Goal: Task Accomplishment & Management: Use online tool/utility

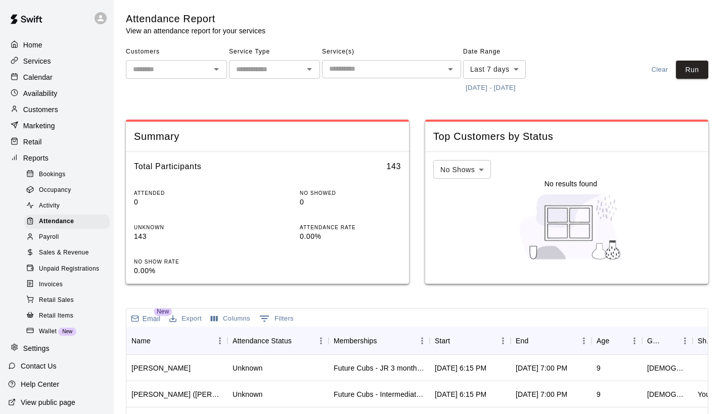
click at [518, 87] on button "[DATE] - [DATE]" at bounding box center [490, 88] width 55 height 16
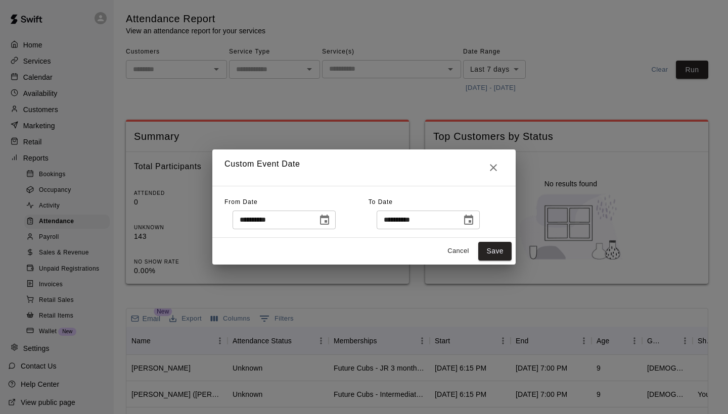
click at [329, 216] on icon "Choose date, selected date is Sep 13, 2025" at bounding box center [324, 220] width 9 height 10
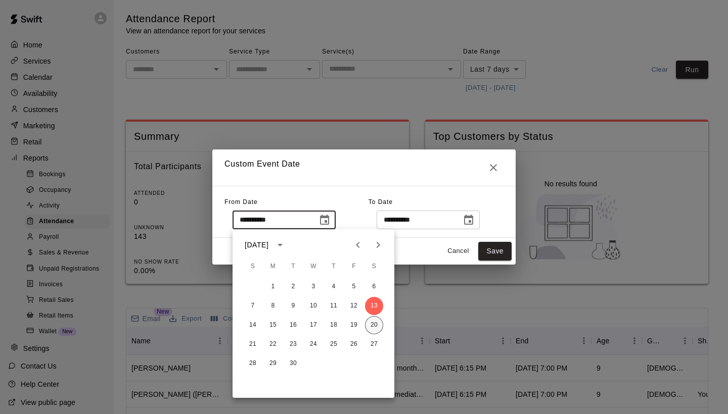
click at [374, 330] on button "20" at bounding box center [374, 325] width 18 height 18
type input "**********"
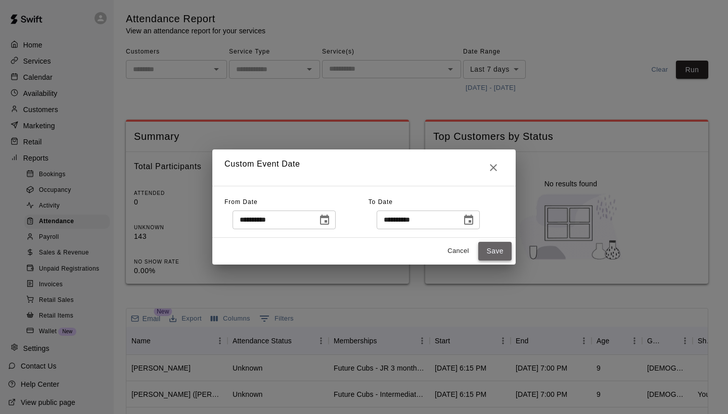
click at [498, 252] on button "Save" at bounding box center [494, 251] width 33 height 19
type input "******"
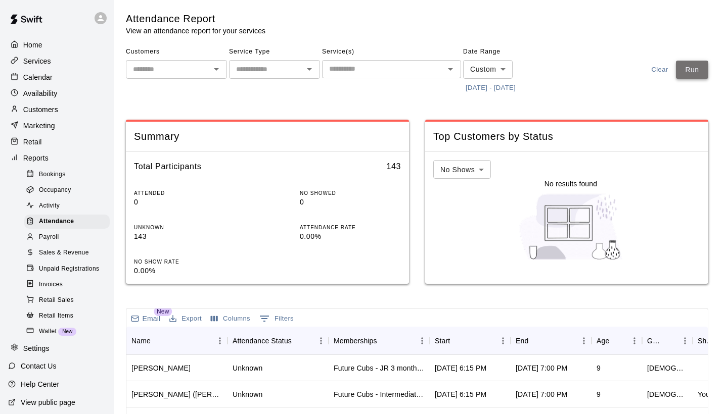
click at [696, 69] on button "Run" at bounding box center [692, 70] width 32 height 19
click at [468, 341] on div "Start" at bounding box center [465, 341] width 61 height 28
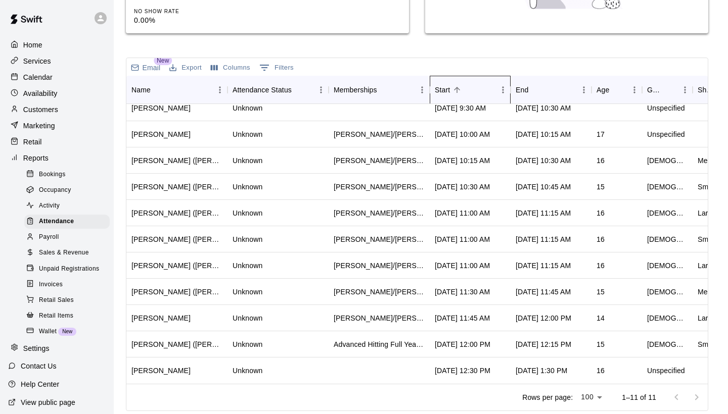
scroll to position [9, 0]
click at [40, 75] on p "Calendar" at bounding box center [37, 77] width 29 height 10
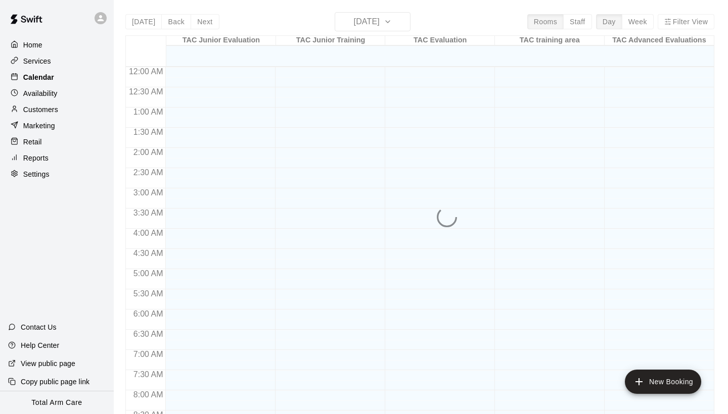
scroll to position [401, 0]
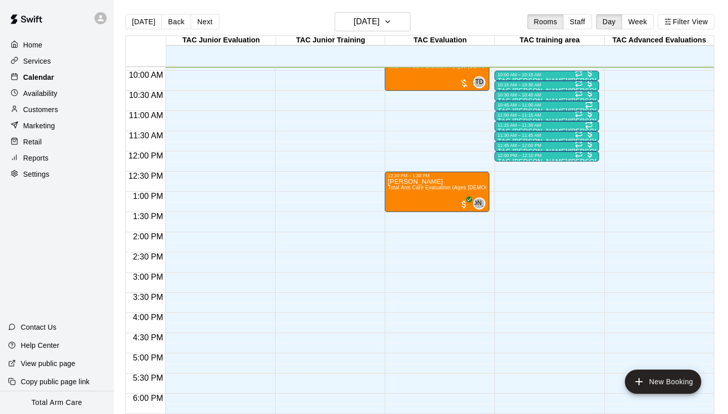
click at [42, 77] on p "Calendar" at bounding box center [38, 77] width 31 height 10
click at [33, 158] on p "Reports" at bounding box center [35, 158] width 25 height 10
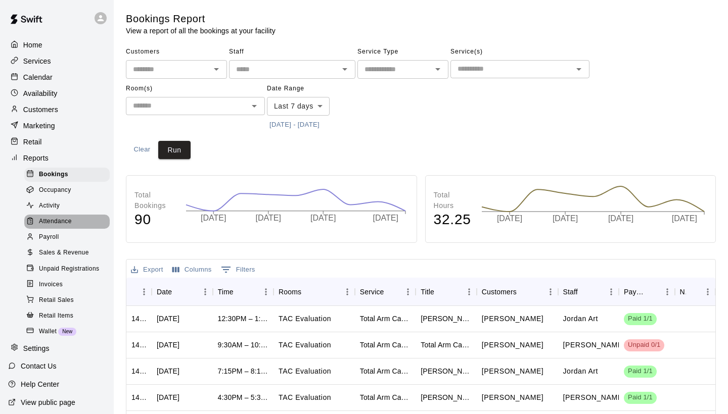
click at [58, 217] on span "Attendance" at bounding box center [55, 222] width 33 height 10
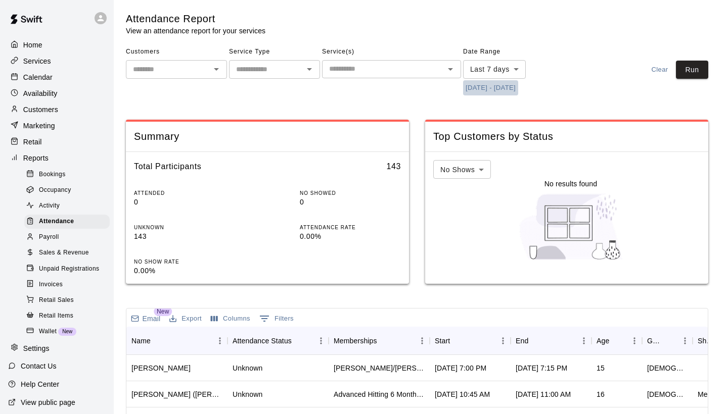
click at [504, 89] on button "[DATE] - [DATE]" at bounding box center [490, 88] width 55 height 16
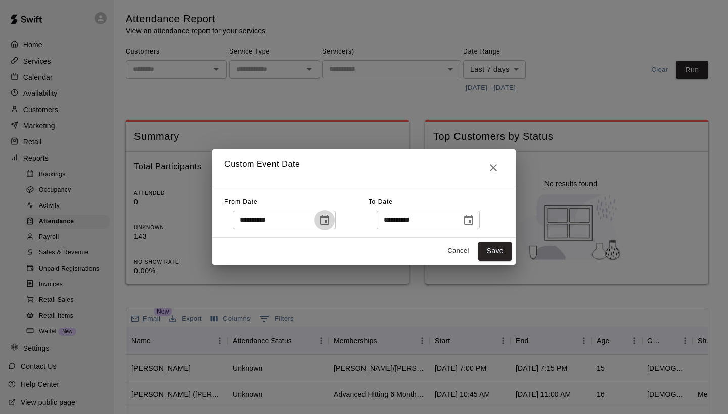
click at [330, 223] on icon "Choose date, selected date is Sep 13, 2025" at bounding box center [324, 220] width 12 height 12
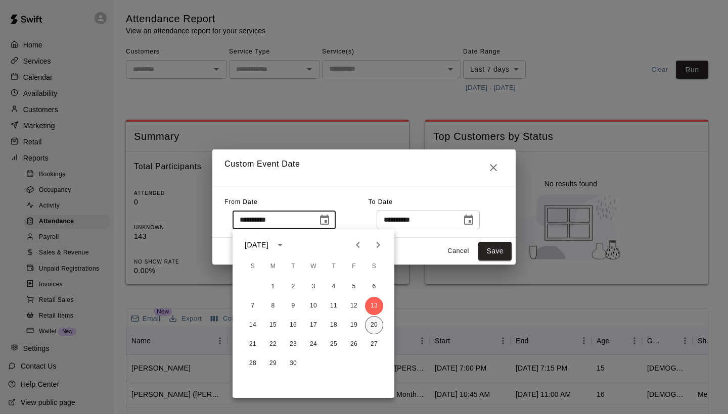
click at [370, 326] on button "20" at bounding box center [374, 325] width 18 height 18
type input "**********"
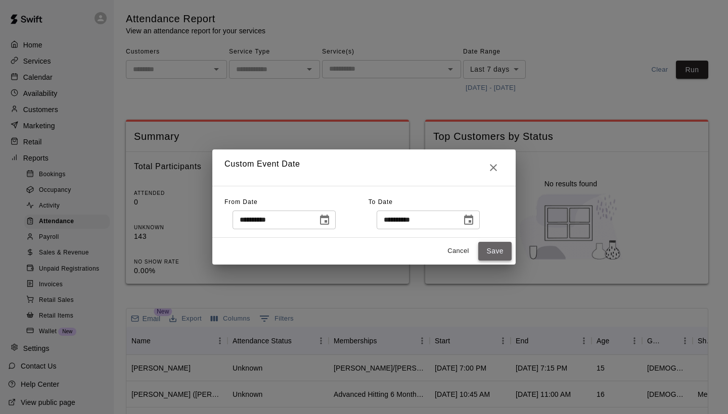
click at [497, 247] on button "Save" at bounding box center [494, 251] width 33 height 19
type input "******"
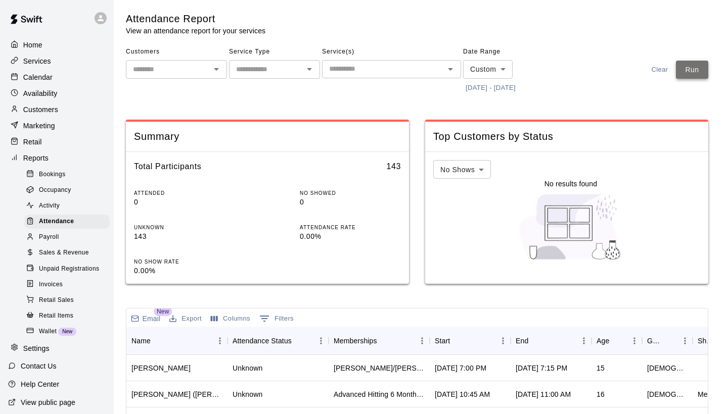
click at [696, 70] on button "Run" at bounding box center [692, 70] width 32 height 19
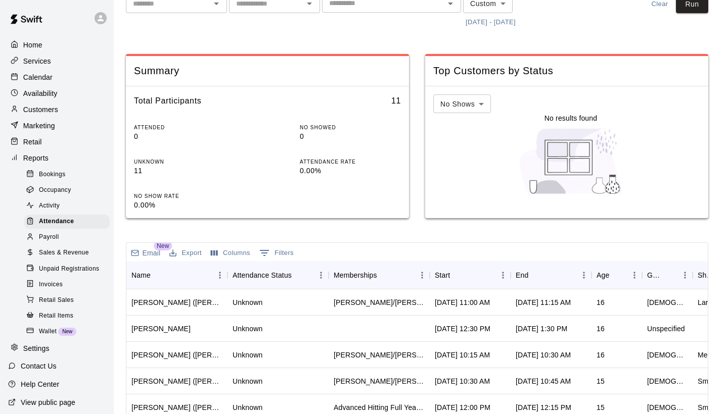
scroll to position [79, 0]
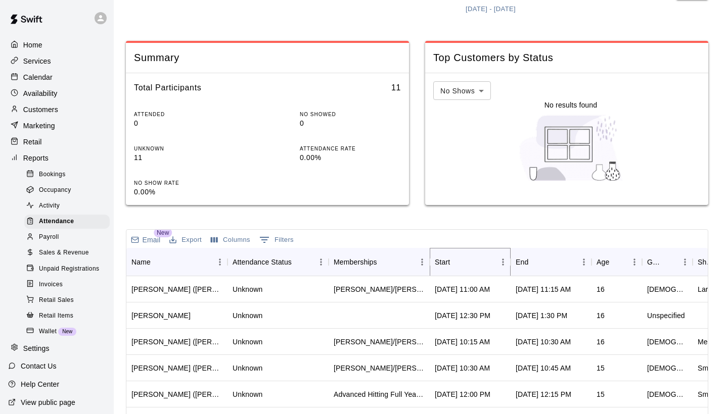
click at [463, 263] on button "Sort" at bounding box center [457, 262] width 14 height 14
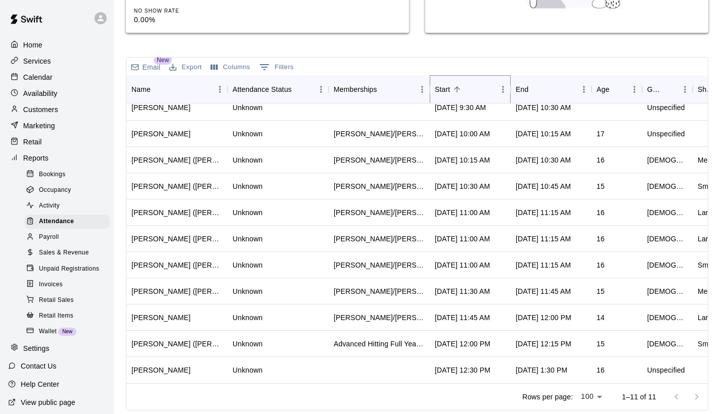
scroll to position [251, 0]
click at [50, 92] on p "Availability" at bounding box center [40, 93] width 34 height 10
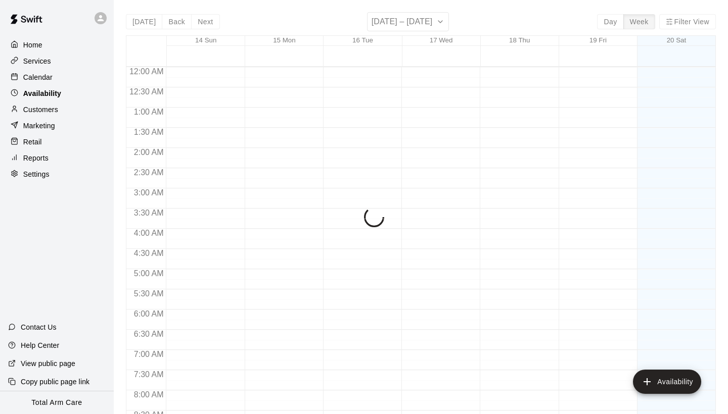
scroll to position [405, 0]
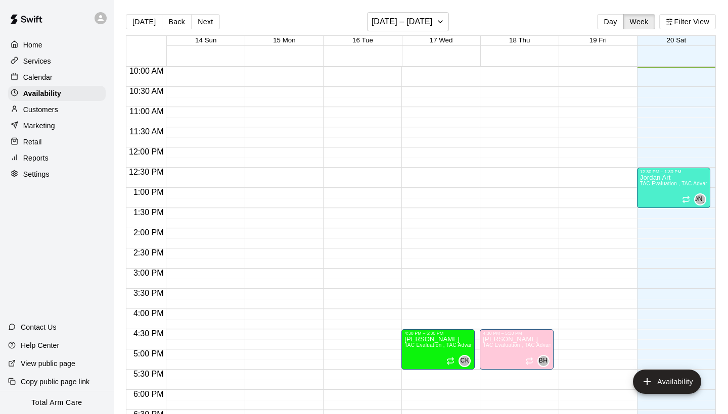
click at [39, 77] on p "Calendar" at bounding box center [37, 77] width 29 height 10
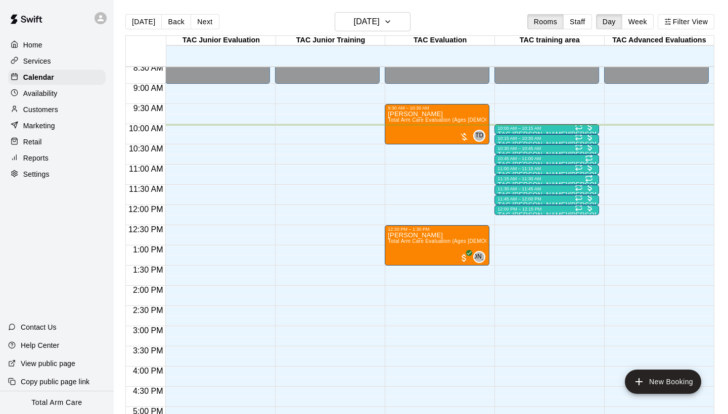
scroll to position [347, 0]
click at [46, 157] on p "Reports" at bounding box center [35, 158] width 25 height 10
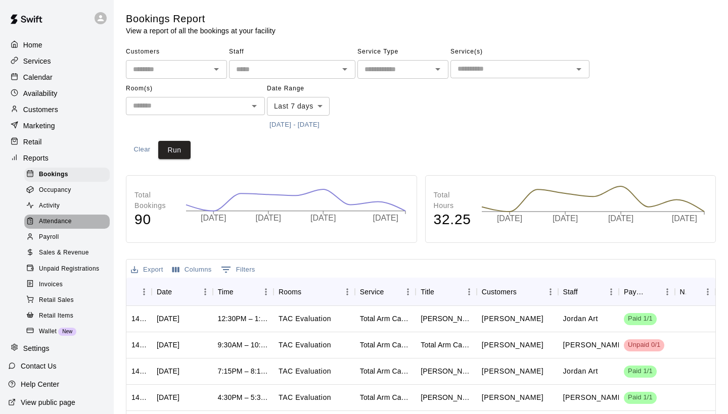
click at [53, 219] on span "Attendance" at bounding box center [55, 222] width 33 height 10
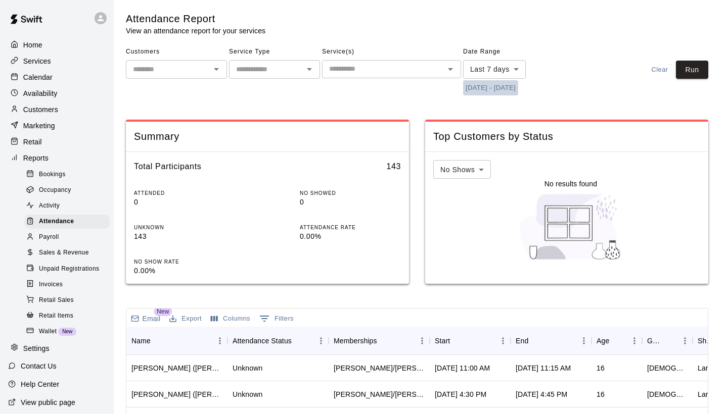
click at [483, 89] on button "[DATE] - [DATE]" at bounding box center [490, 88] width 55 height 16
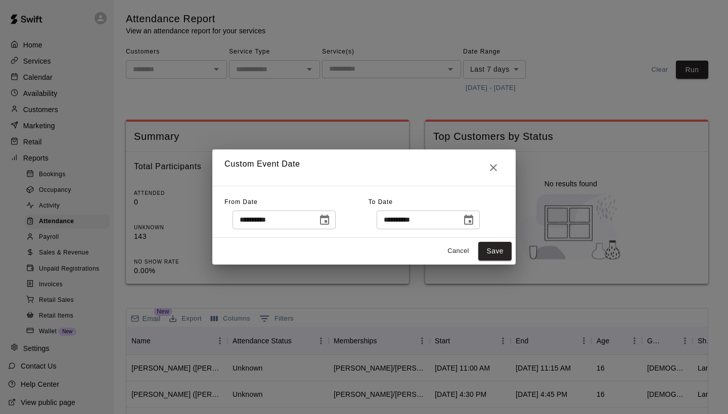
click at [330, 225] on icon "Choose date, selected date is Sep 13, 2025" at bounding box center [324, 220] width 12 height 12
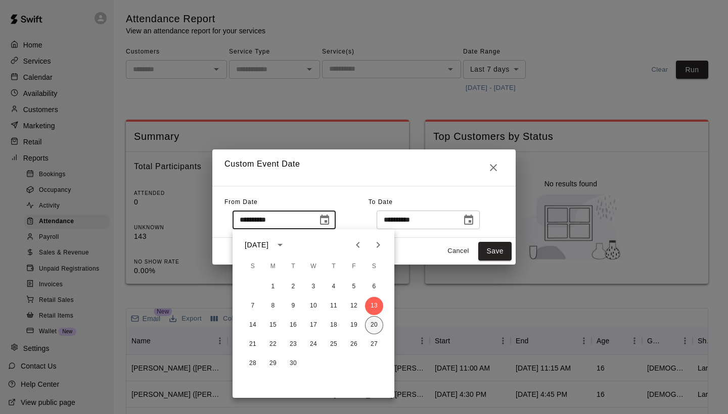
click at [375, 323] on button "20" at bounding box center [374, 325] width 18 height 18
type input "**********"
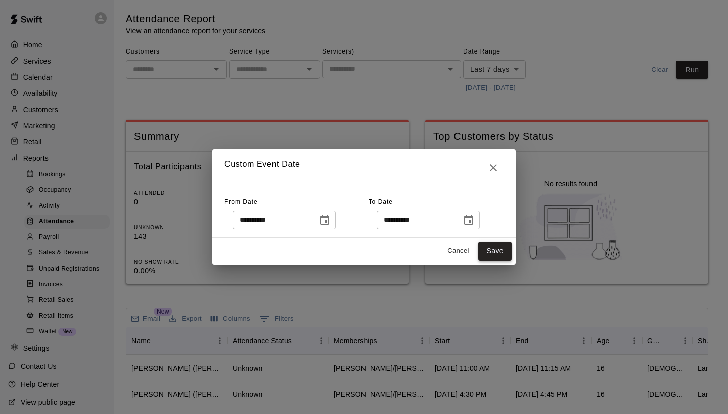
click at [489, 252] on button "Save" at bounding box center [494, 251] width 33 height 19
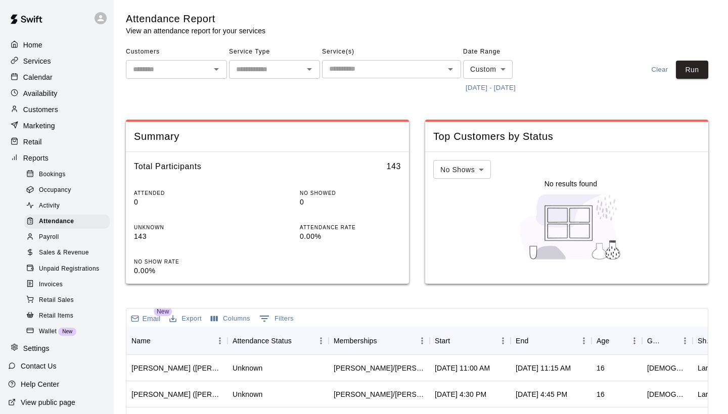
type input "******"
click at [695, 64] on button "Run" at bounding box center [692, 70] width 32 height 19
click at [464, 340] on button "Sort" at bounding box center [457, 341] width 14 height 14
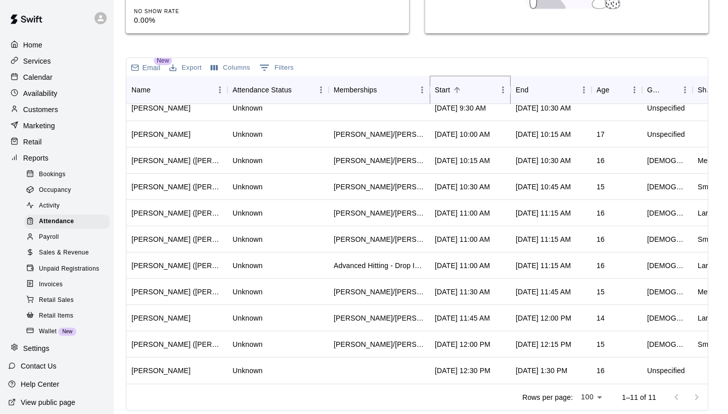
scroll to position [1, 0]
